Goal: Task Accomplishment & Management: Complete application form

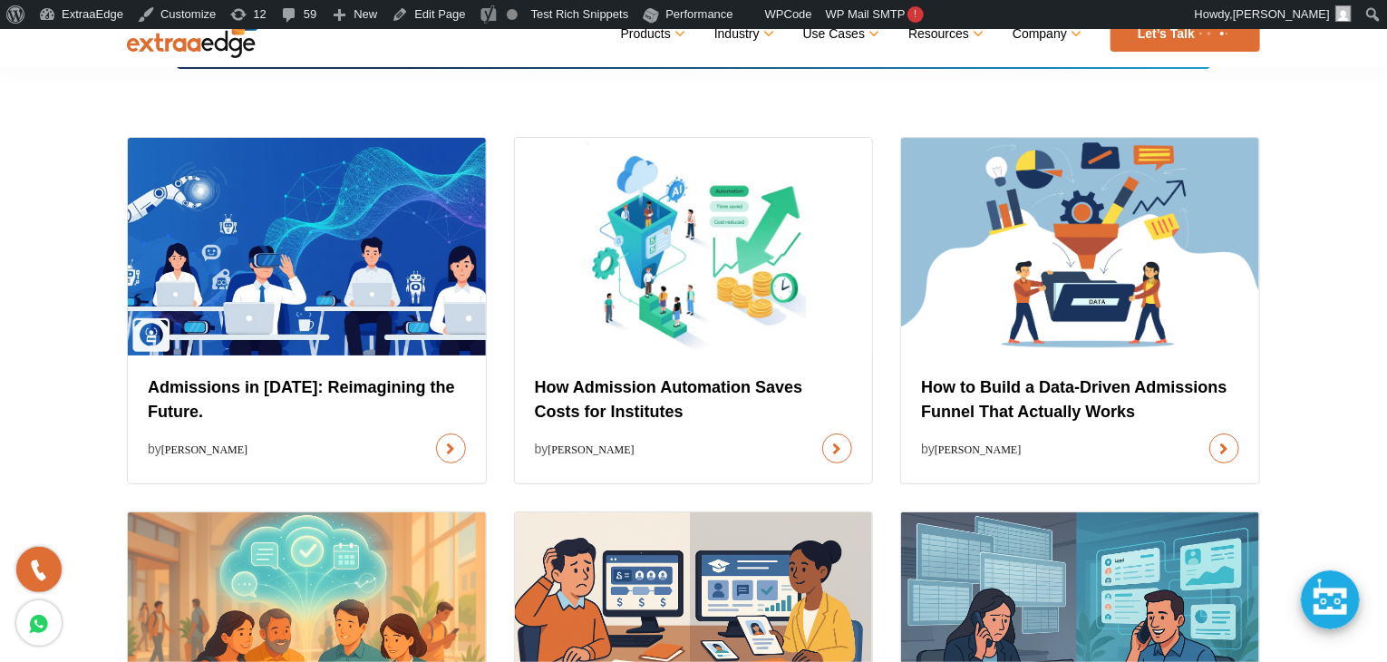
click at [55, 208] on div "Admissions in [DATE]: Reimagining the Future. by [PERSON_NAME] How Admission Au…" at bounding box center [693, 542] width 1387 height 893
click at [33, 255] on div "Admissions in [DATE]: Reimagining the Future. by [PERSON_NAME] How Admission Au…" at bounding box center [693, 542] width 1387 height 893
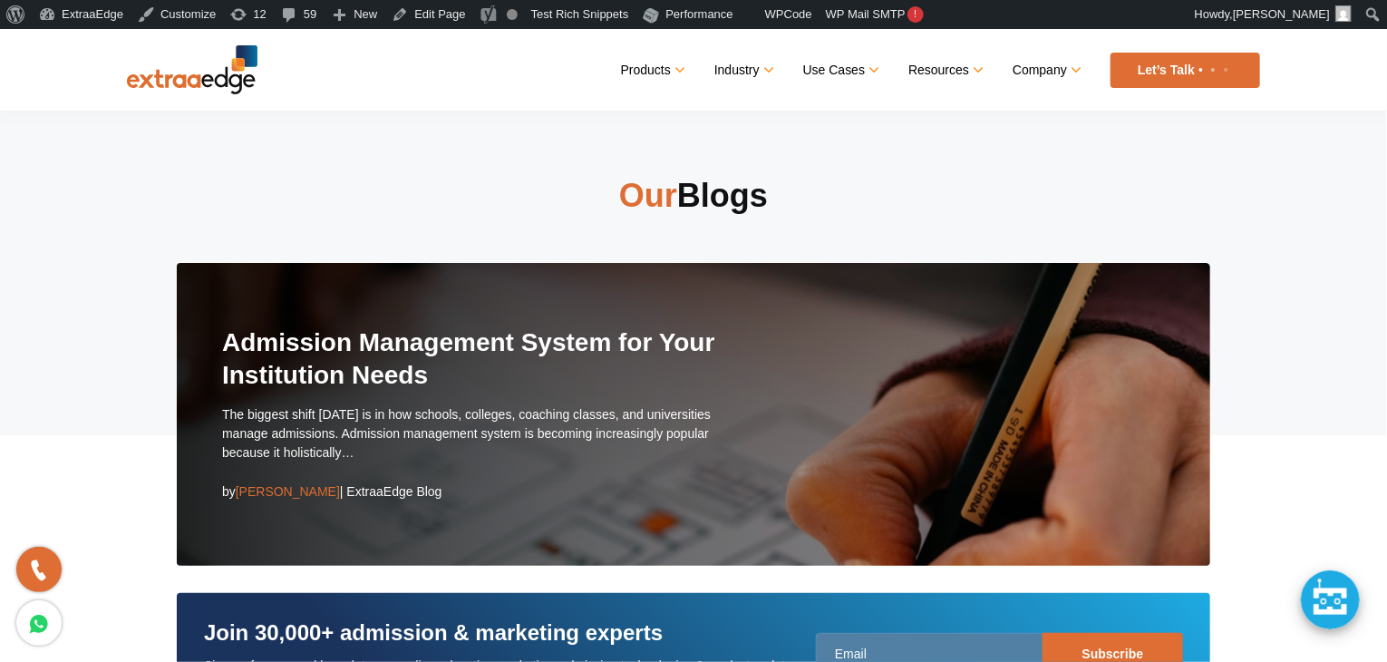
click at [44, 284] on section "Our Blogs Admission Management System for Your Institution Needs The biggest sh…" at bounding box center [693, 297] width 1387 height 537
click at [34, 235] on section "Our Blogs Admission Management System for Your Institution Needs The biggest sh…" at bounding box center [693, 297] width 1387 height 537
click at [13, 238] on section "Our Blogs Admission Management System for Your Institution Needs The biggest sh…" at bounding box center [693, 297] width 1387 height 537
click at [123, 348] on div "Our Blogs Admission Management System for Your Institution Needs The biggest sh…" at bounding box center [693, 370] width 1161 height 392
click at [214, 73] on img at bounding box center [192, 69] width 131 height 49
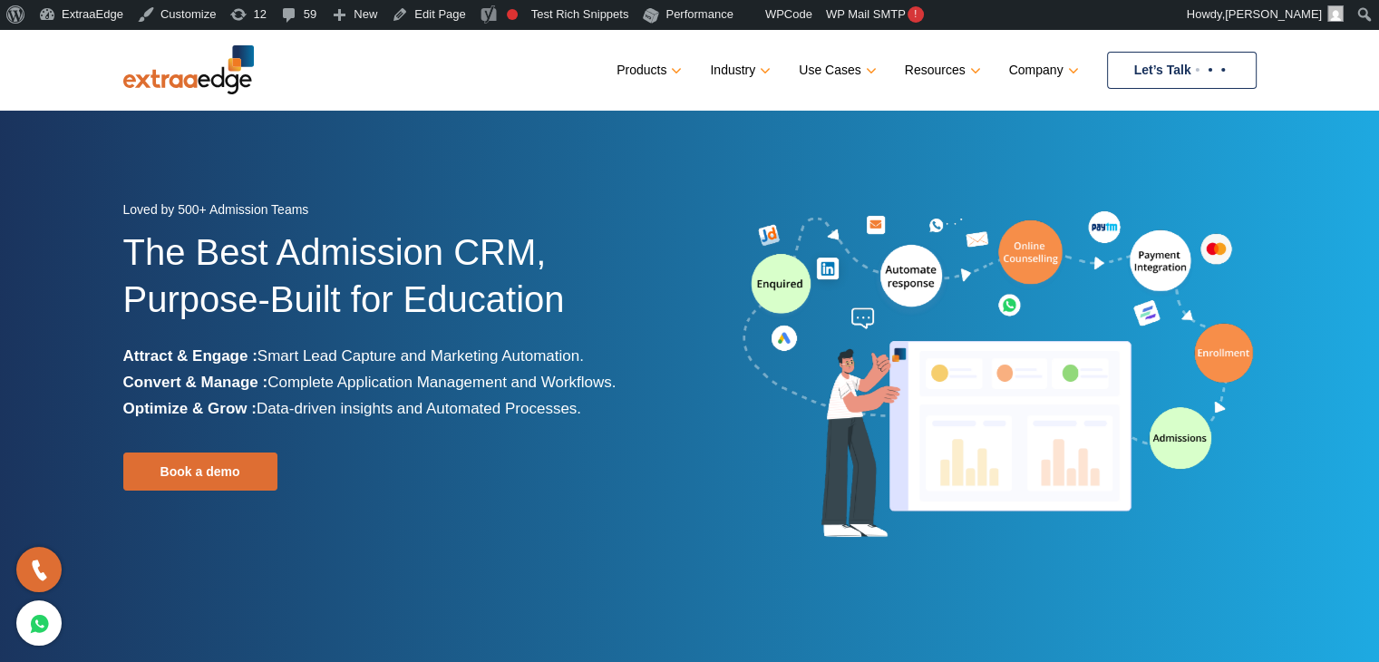
click at [1132, 70] on link "Let’s Talk" at bounding box center [1182, 70] width 150 height 37
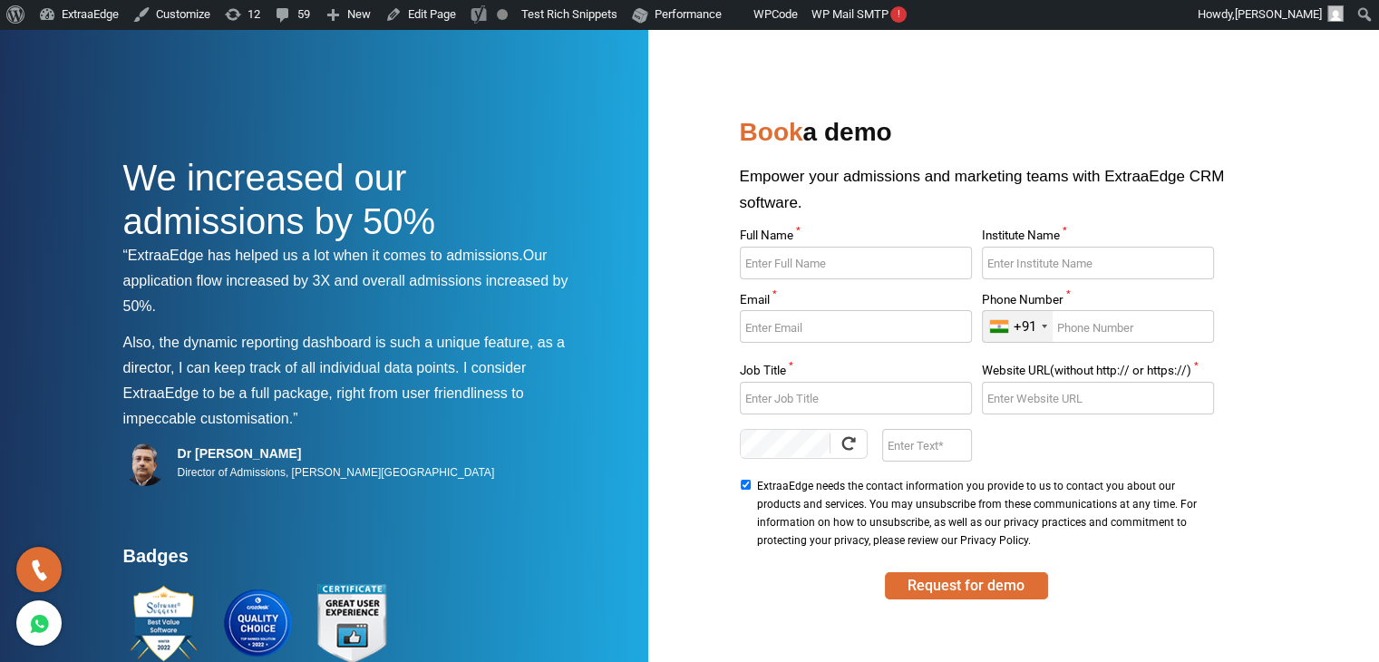
click at [881, 251] on input "Full Name *" at bounding box center [856, 263] width 232 height 33
type input "Bdcubedchj"
click at [1003, 257] on input "Institute Name *" at bounding box center [1098, 263] width 232 height 33
type input "Rbcuircuer"
click at [867, 338] on input "Email *" at bounding box center [856, 326] width 232 height 33
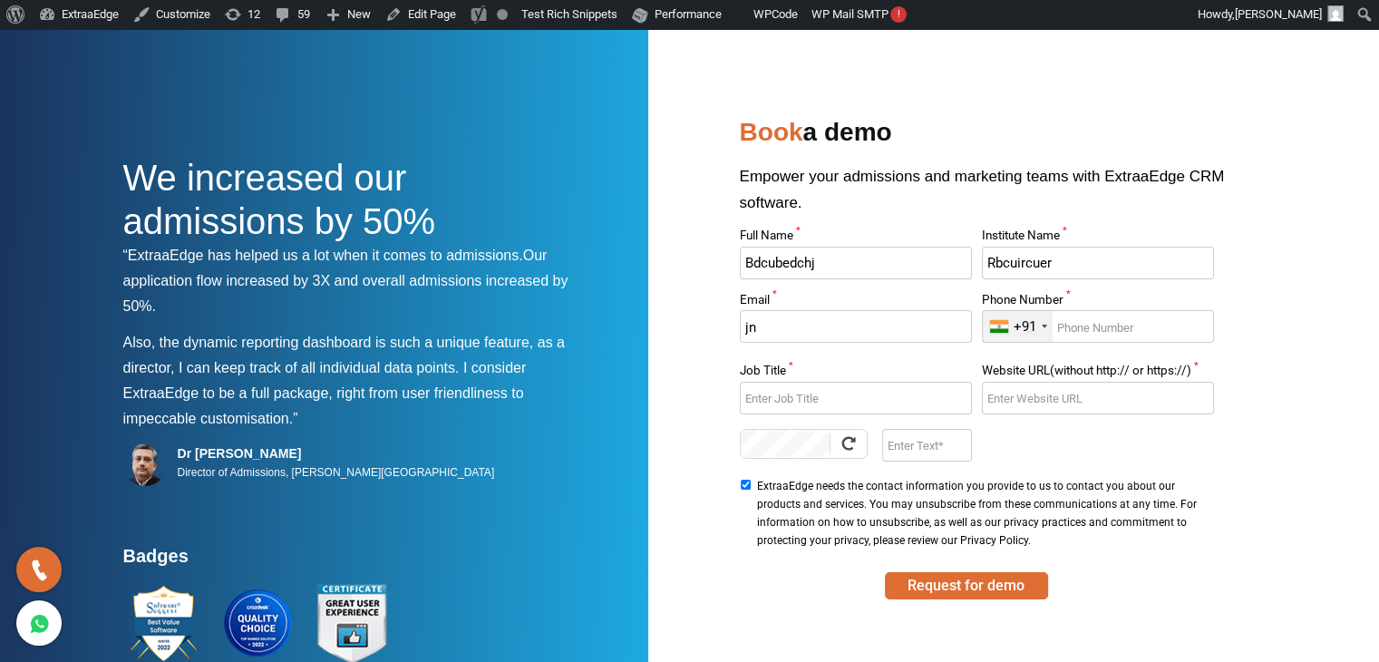
type input "j"
type input "cnejice@gmail.com"
click at [1095, 325] on input "Phone Number *" at bounding box center [1098, 326] width 232 height 33
type input "9632587412"
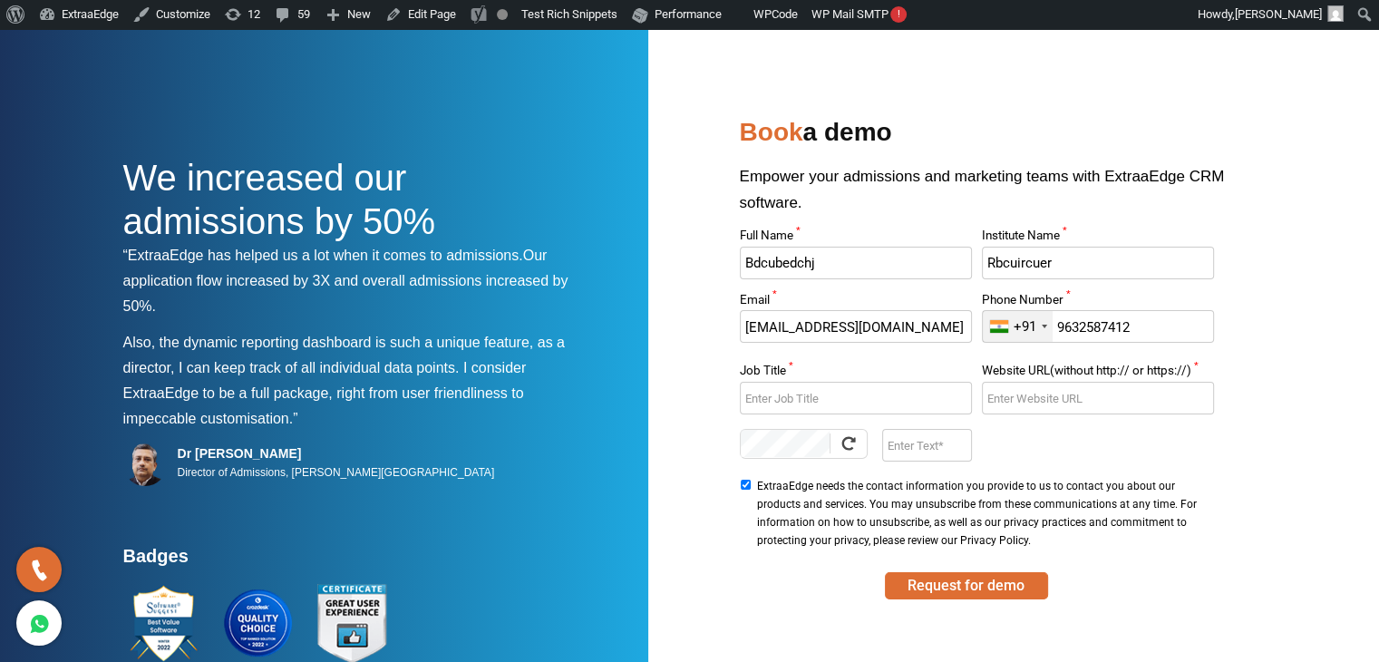
click at [1077, 403] on input "Website URL(without http:// or https://) *" at bounding box center [1098, 398] width 232 height 33
type input "www"
type input "w"
type input "www.hbo.com"
click at [848, 392] on input "Job Title *" at bounding box center [856, 398] width 232 height 33
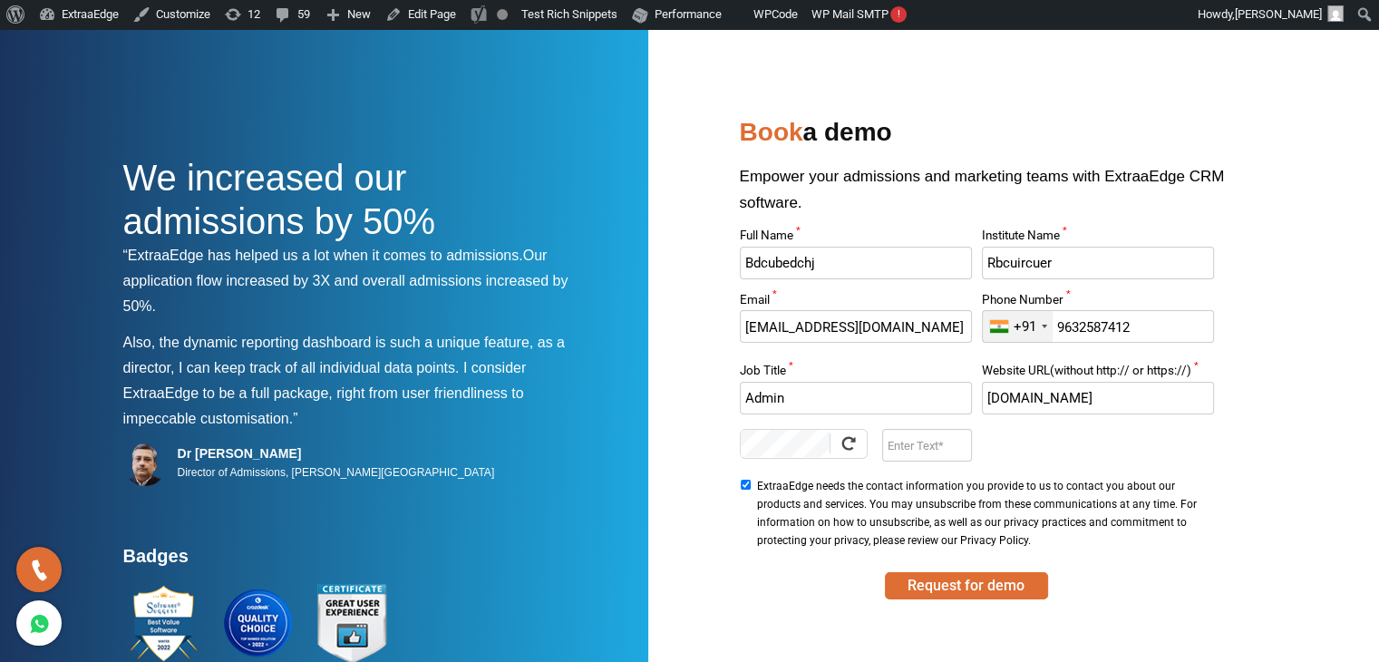
type input "Admin"
click at [907, 446] on input "Enter Text" at bounding box center [927, 445] width 90 height 33
type input "9m2O"
click at [706, 405] on div "We increased our admissions by 50% “ExtraaEdge has helped us a lot when it come…" at bounding box center [689, 456] width 1133 height 690
click at [972, 583] on button "Request for demo" at bounding box center [966, 585] width 163 height 27
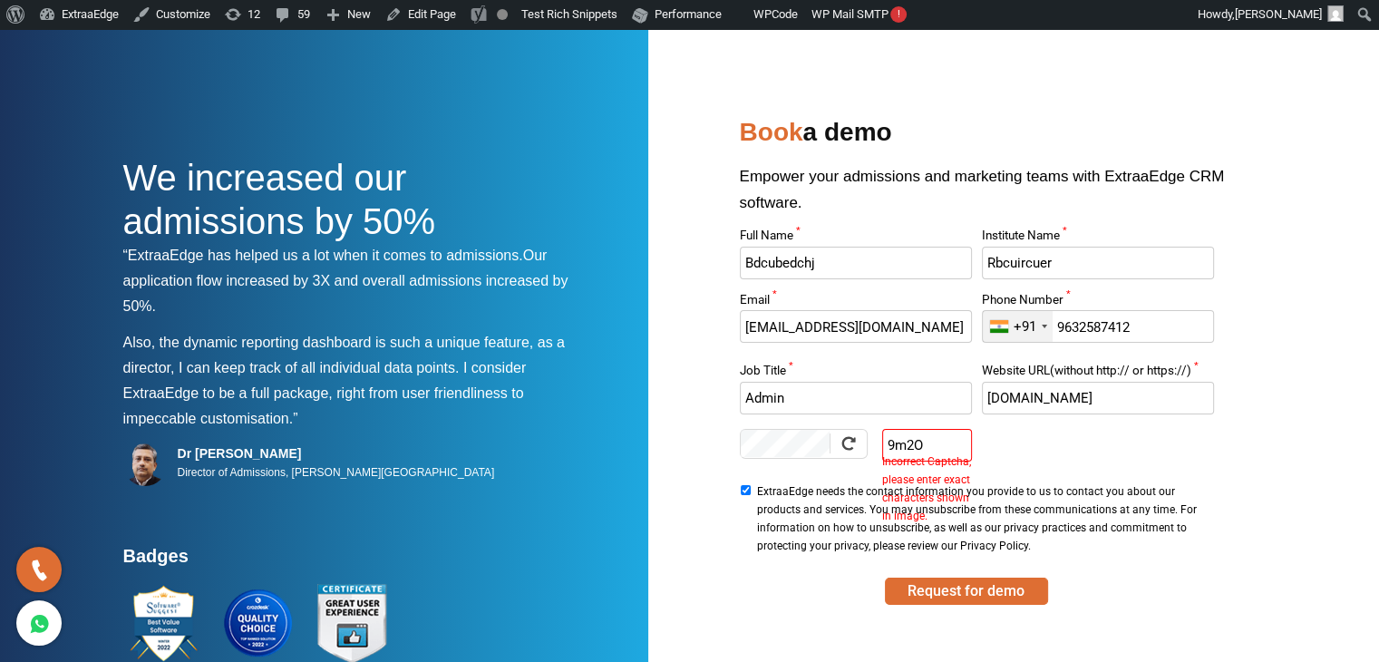
click at [856, 447] on div at bounding box center [849, 443] width 18 height 18
click at [928, 452] on label "Incorrect Captcha, please enter exact characters shown in image." at bounding box center [927, 451] width 90 height 5
click at [933, 442] on input "9m2O" at bounding box center [927, 445] width 90 height 33
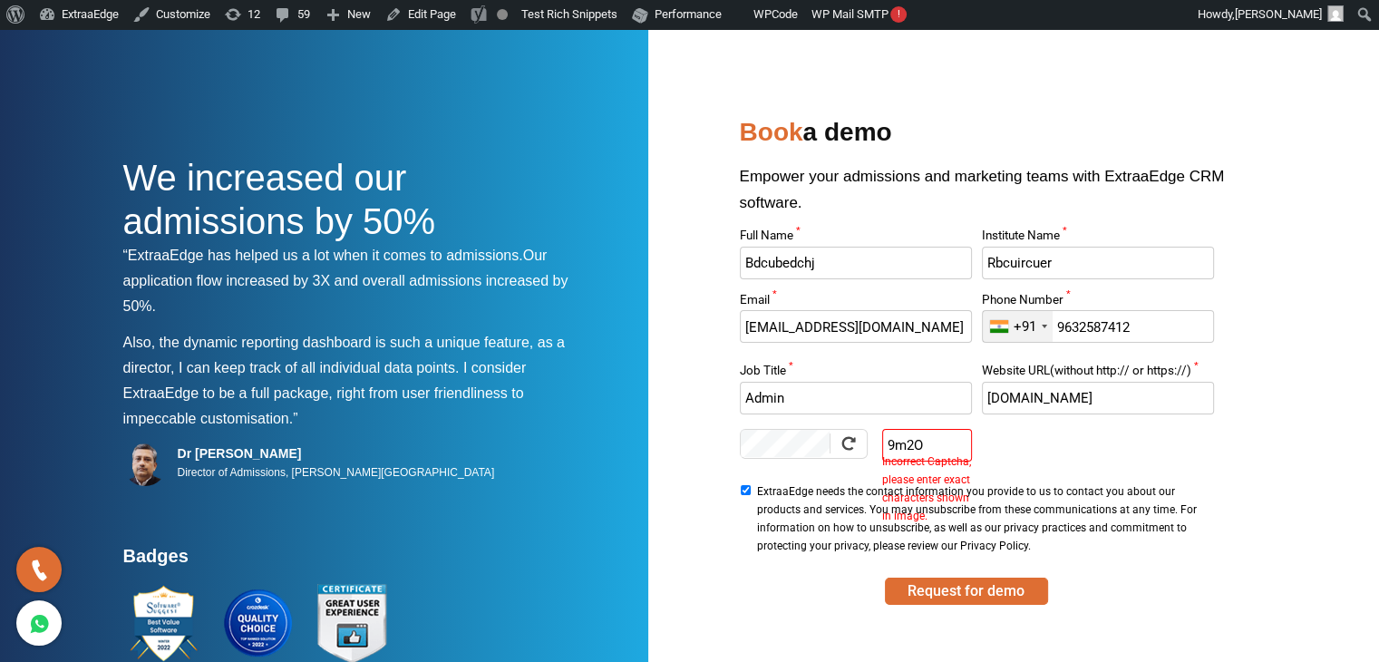
click at [933, 442] on input "9m2O" at bounding box center [927, 445] width 90 height 33
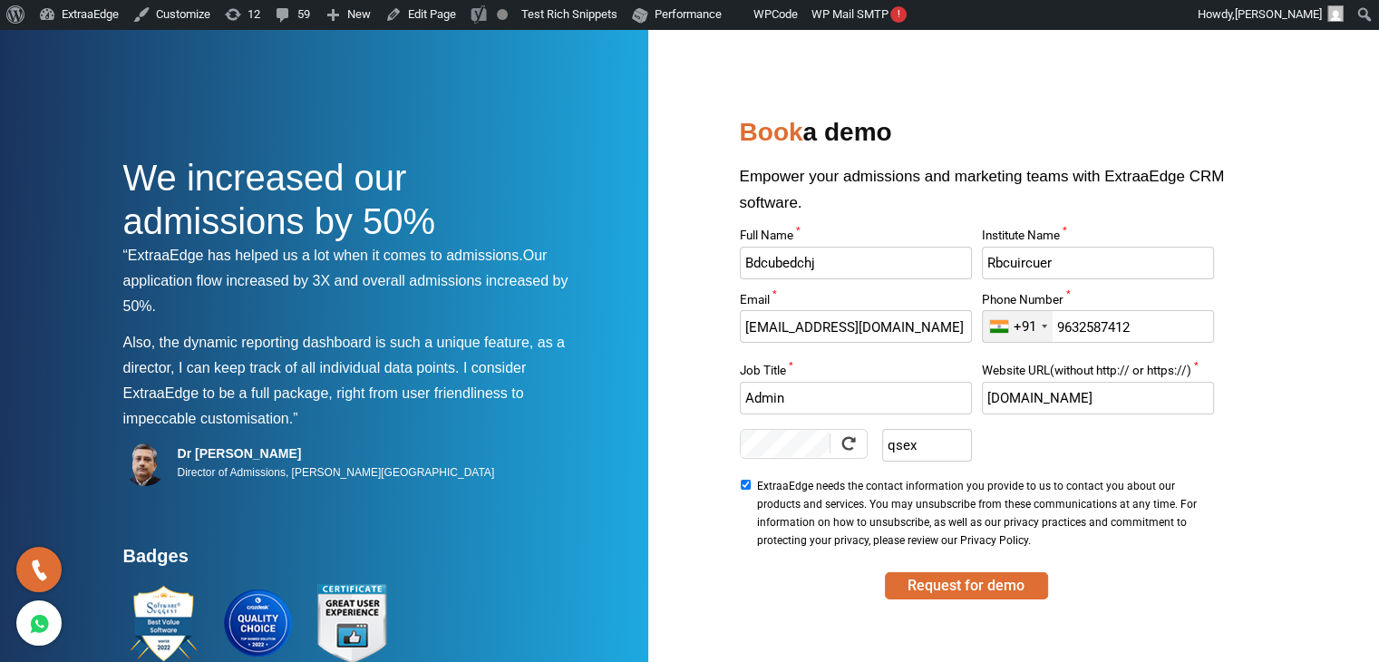
type input "qsex"
click at [695, 367] on div "We increased our admissions by 50% “ExtraaEdge has helped us a lot when it come…" at bounding box center [689, 456] width 1133 height 690
click at [976, 592] on button "Request for demo" at bounding box center [966, 585] width 163 height 27
